Goal: Register for event/course

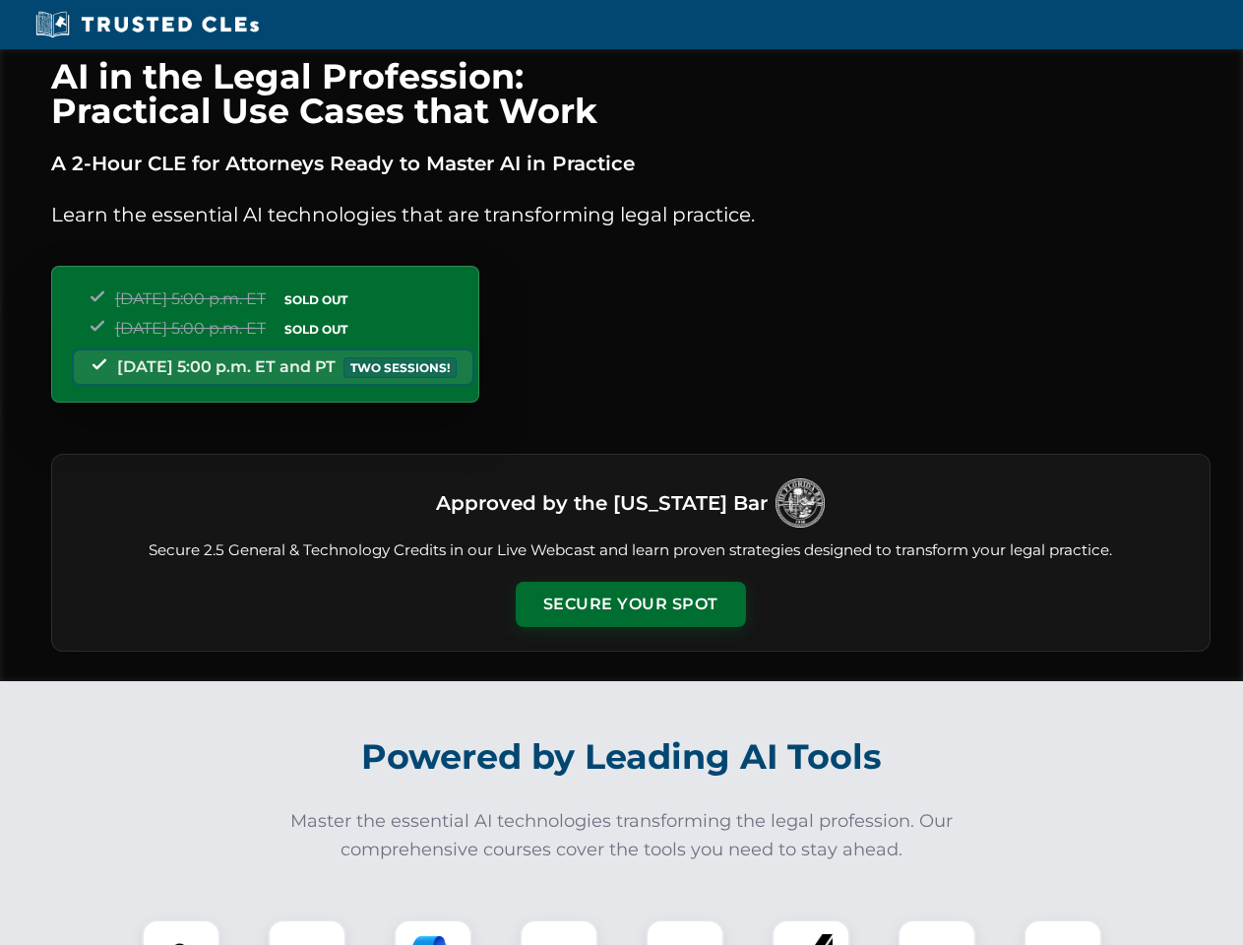
click at [630, 604] on button "Secure Your Spot" at bounding box center [631, 604] width 230 height 45
click at [181, 932] on img at bounding box center [181, 958] width 57 height 57
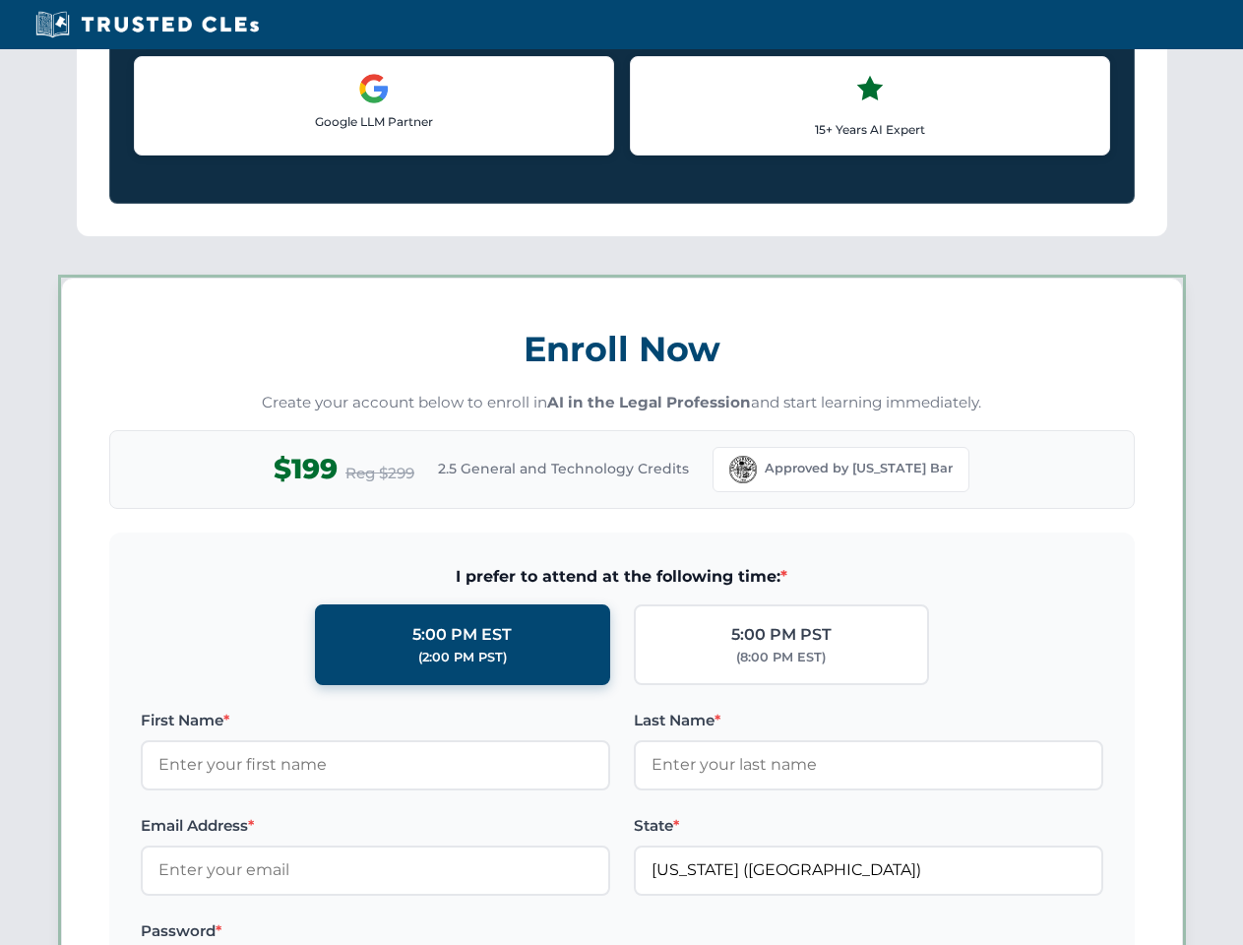
click at [433, 932] on label "Password *" at bounding box center [376, 931] width 470 height 24
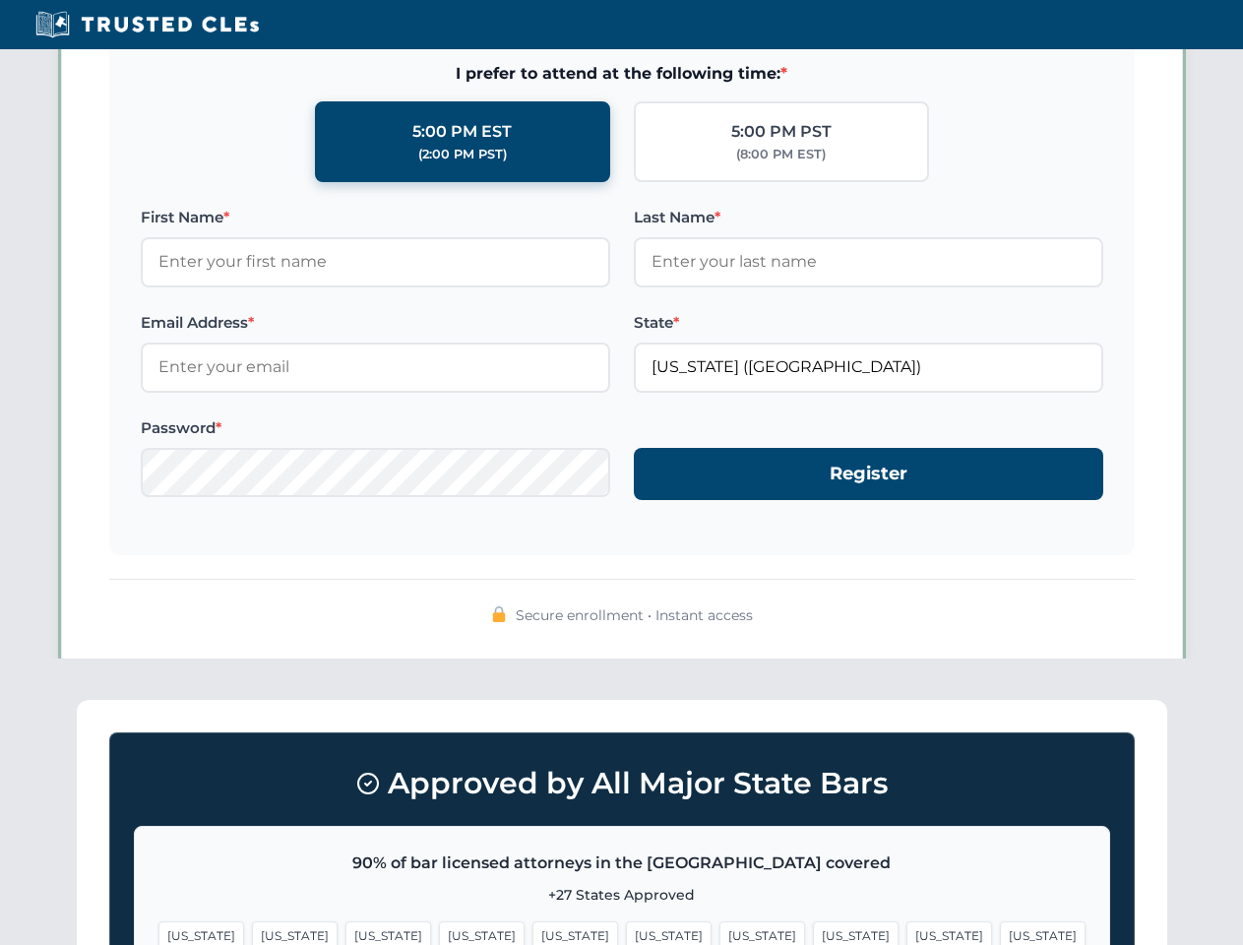
click at [907, 932] on span "[US_STATE]" at bounding box center [950, 935] width 86 height 29
